Goal: Task Accomplishment & Management: Use online tool/utility

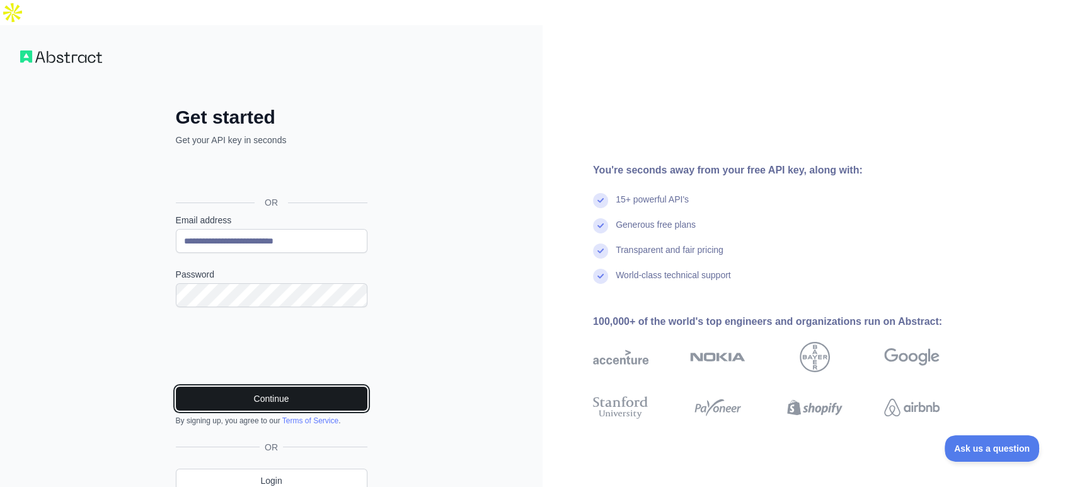
click at [239, 386] on button "Continue" at bounding box center [272, 398] width 192 height 24
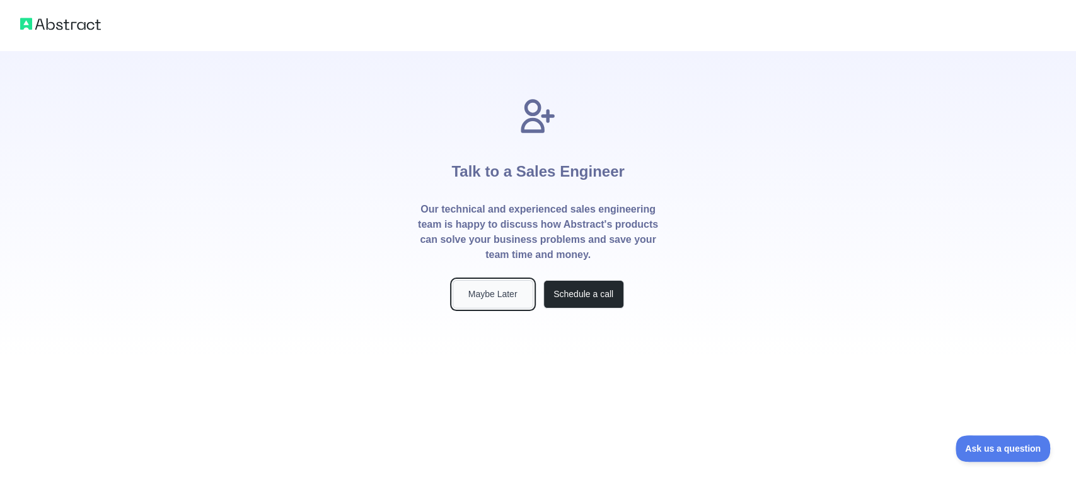
click at [519, 280] on button "Maybe Later" at bounding box center [492, 294] width 81 height 28
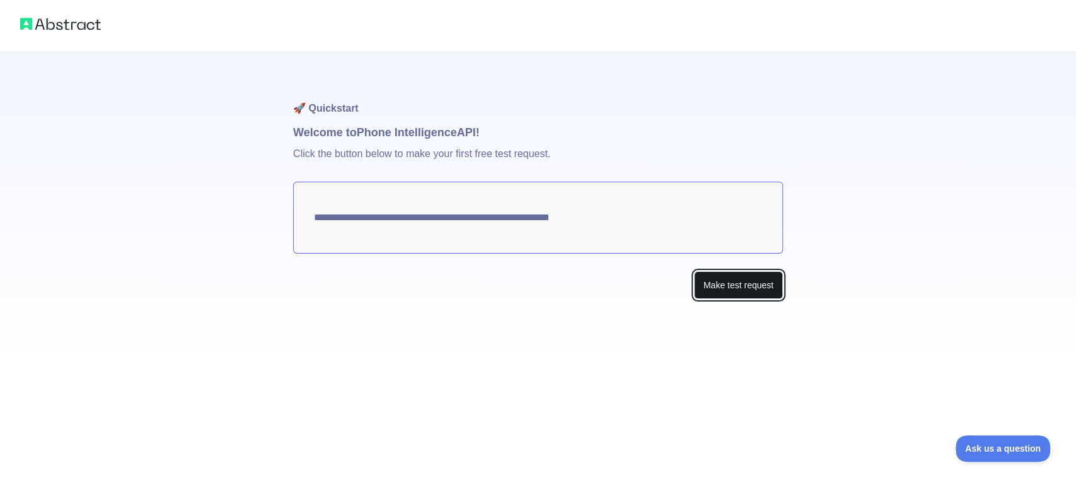
click at [715, 271] on button "Make test request" at bounding box center [738, 285] width 89 height 28
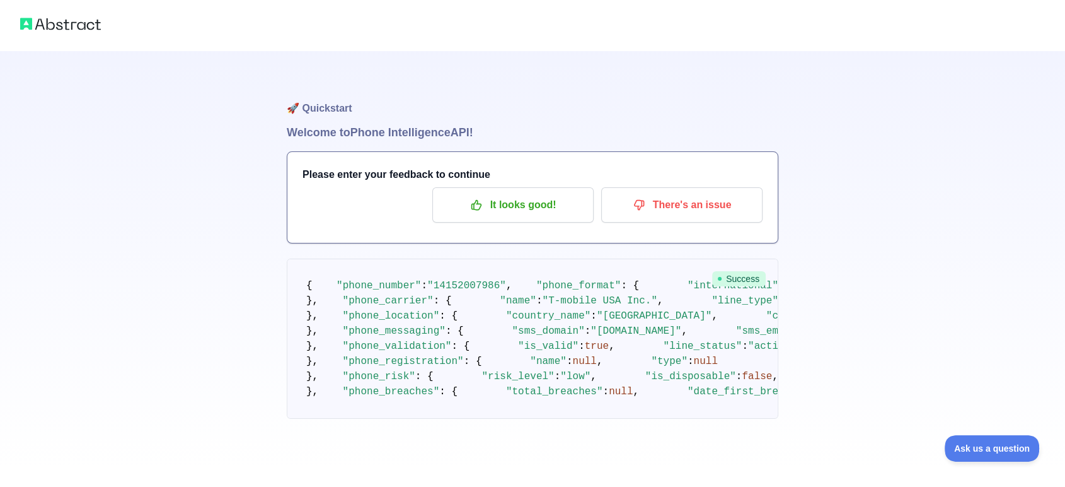
click at [454, 280] on span ""14152007986"" at bounding box center [466, 285] width 79 height 11
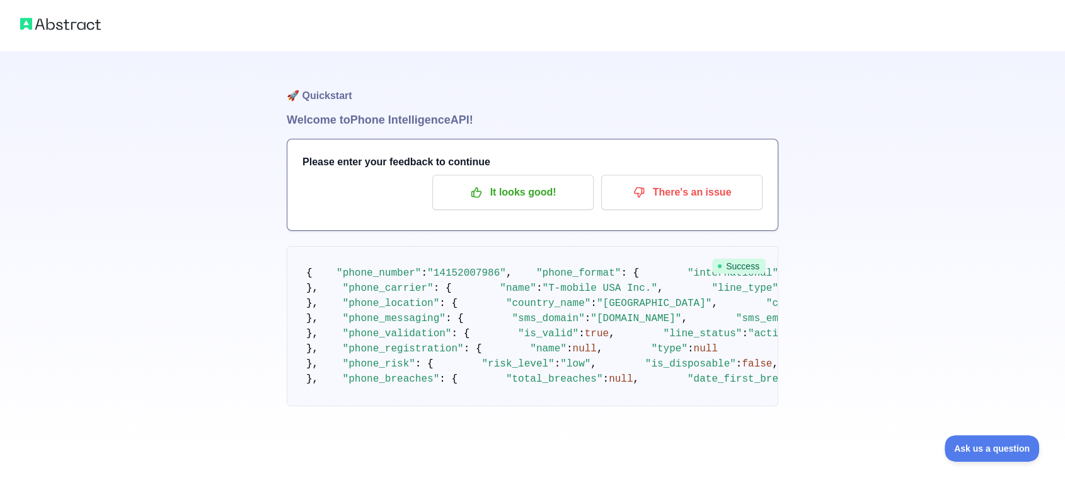
scroll to position [11, 0]
click at [1026, 29] on div at bounding box center [532, 25] width 1065 height 50
click at [446, 269] on span ""14152007986"" at bounding box center [466, 274] width 79 height 11
click at [67, 26] on img at bounding box center [60, 24] width 81 height 18
click at [437, 269] on span ""14152007986"" at bounding box center [466, 274] width 79 height 11
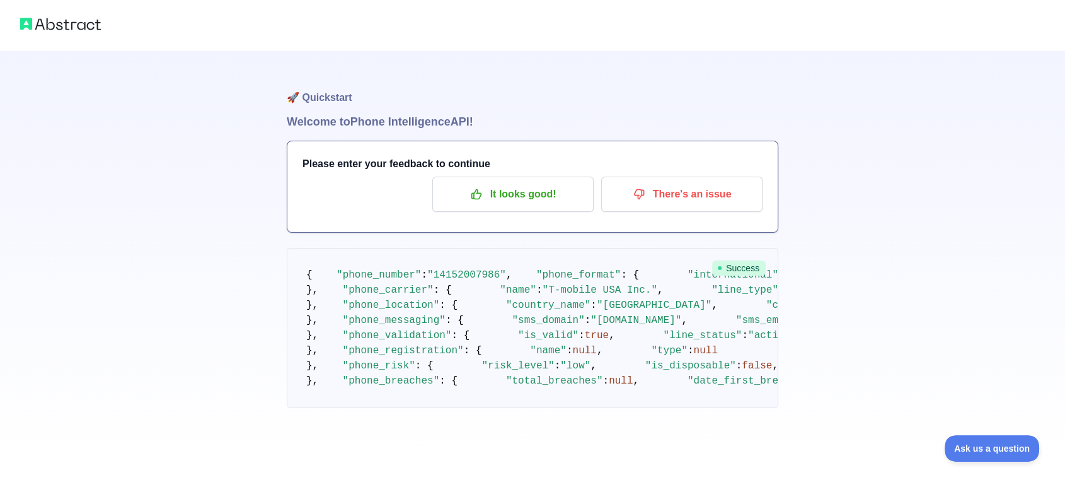
click at [449, 269] on span ""14152007986"" at bounding box center [466, 274] width 79 height 11
click at [418, 156] on h3 "Please enter your feedback to continue" at bounding box center [533, 163] width 460 height 15
click at [539, 183] on p "It looks good!" at bounding box center [513, 193] width 142 height 21
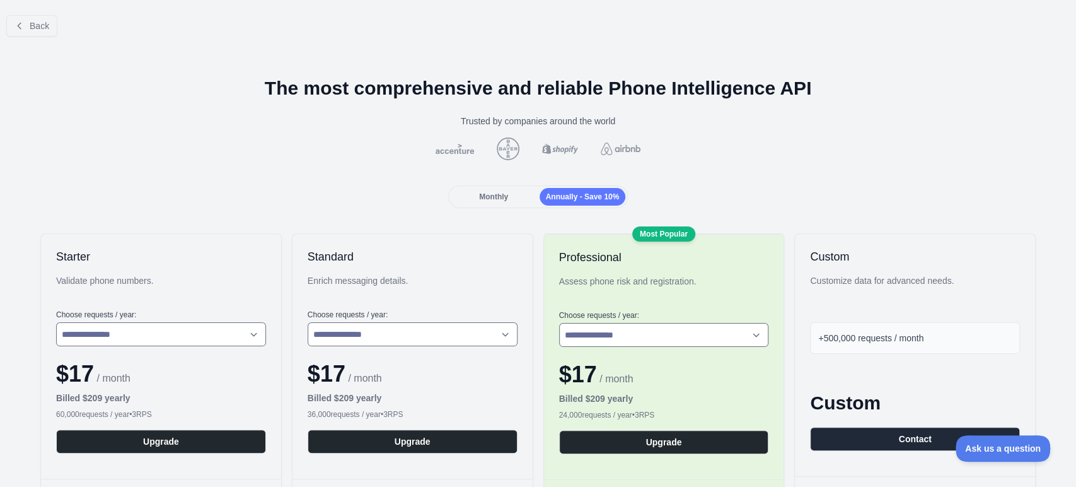
click at [2, 22] on div "Back" at bounding box center [538, 26] width 1076 height 42
click at [18, 23] on icon at bounding box center [19, 26] width 10 height 10
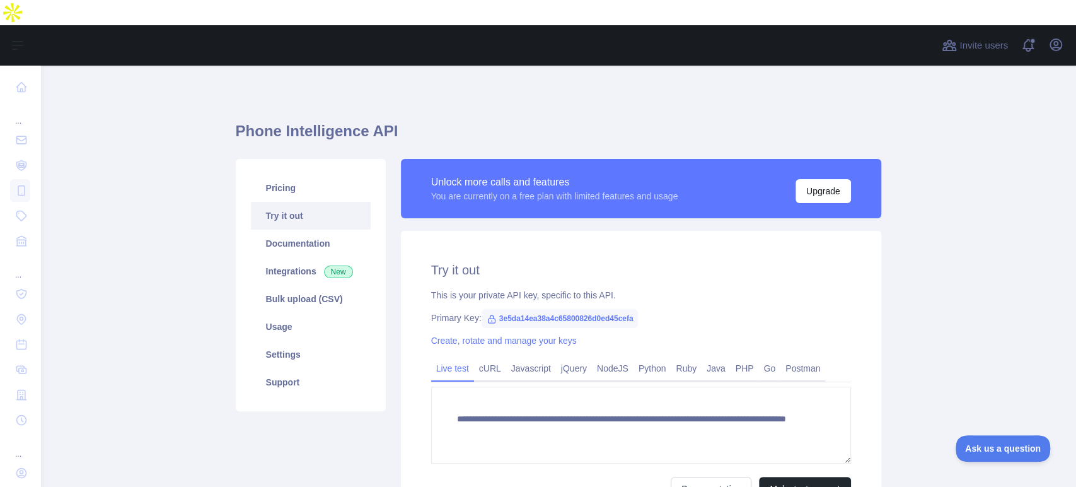
click at [282, 202] on link "Try it out" at bounding box center [311, 216] width 120 height 28
click at [816, 476] on button "Make test request" at bounding box center [804, 488] width 91 height 24
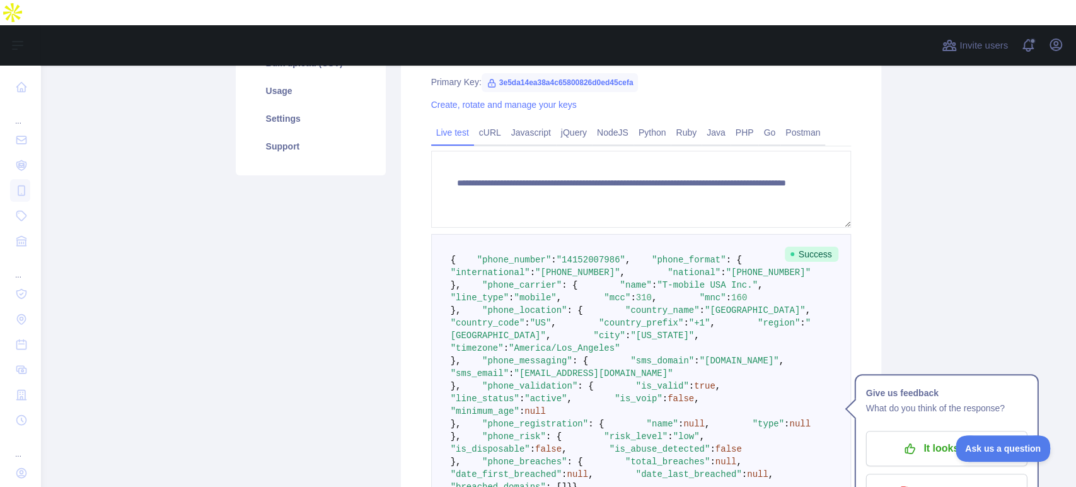
scroll to position [243, 0]
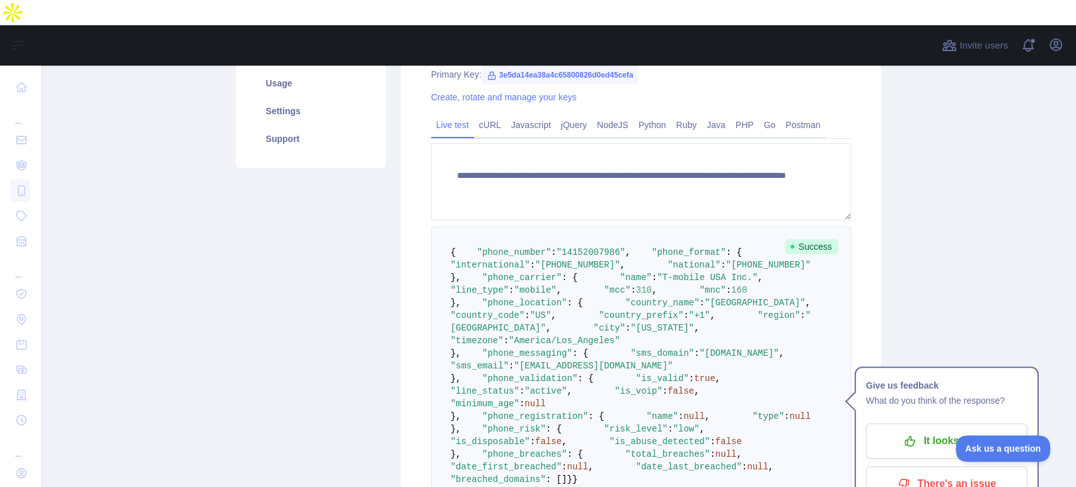
click at [585, 247] on span ""14152007986"" at bounding box center [590, 252] width 69 height 10
